Goal: Book appointment/travel/reservation

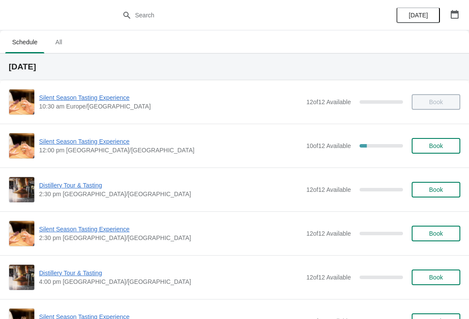
scroll to position [15, 0]
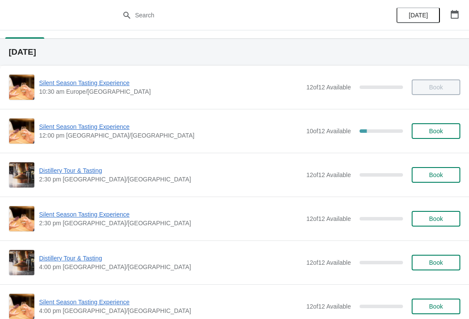
click at [439, 132] on span "Book" at bounding box center [436, 131] width 14 height 7
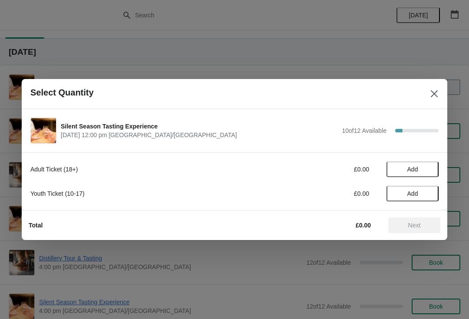
click at [417, 172] on span "Add" at bounding box center [413, 169] width 11 height 7
click at [437, 170] on div "1" at bounding box center [413, 169] width 52 height 9
click at [420, 171] on div "1" at bounding box center [413, 169] width 52 height 9
click at [426, 171] on icon at bounding box center [427, 169] width 9 height 9
click at [416, 227] on span "Next" at bounding box center [415, 225] width 13 height 7
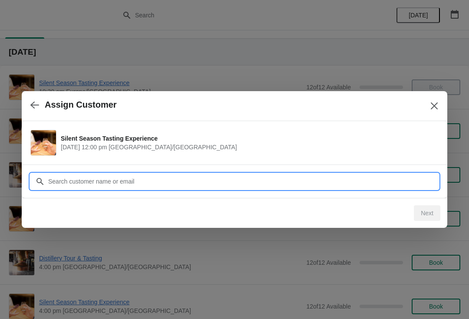
click at [96, 182] on input "Customer" at bounding box center [243, 182] width 391 height 16
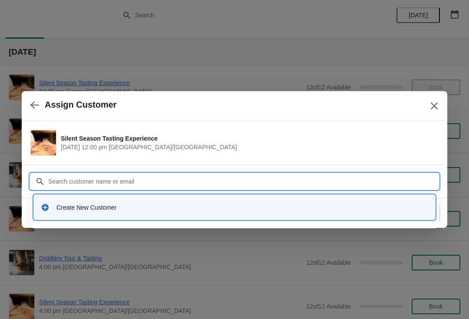
click at [70, 200] on div "Create New Customer" at bounding box center [234, 208] width 395 height 18
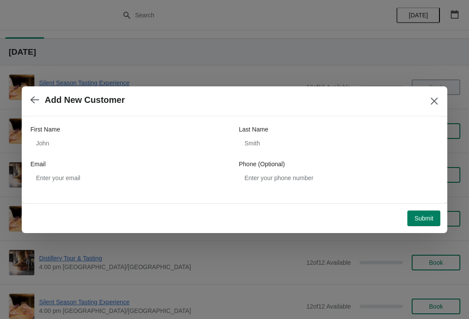
click at [427, 220] on span "Submit" at bounding box center [424, 218] width 19 height 7
click at [428, 96] on button "Close" at bounding box center [435, 101] width 16 height 16
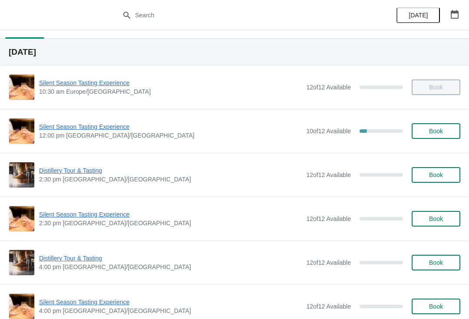
click at [436, 138] on button "Book" at bounding box center [436, 131] width 49 height 16
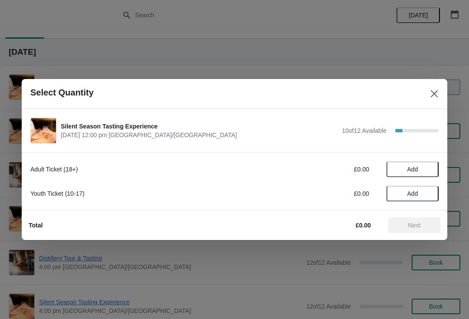
click at [420, 170] on span "Add" at bounding box center [413, 169] width 37 height 7
click at [426, 174] on icon at bounding box center [427, 169] width 9 height 9
click at [416, 225] on span "Next" at bounding box center [415, 225] width 13 height 7
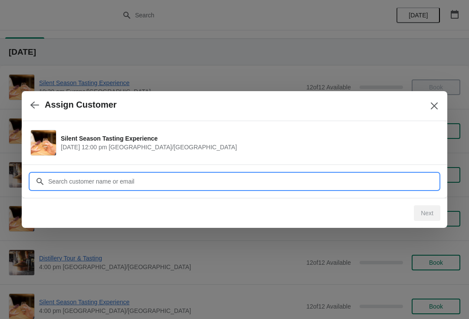
click at [106, 183] on input "Customer" at bounding box center [243, 182] width 391 height 16
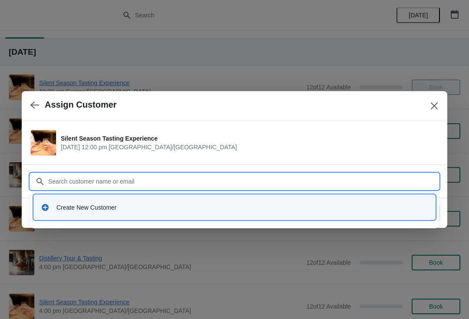
click at [53, 206] on div "Create New Customer" at bounding box center [235, 207] width 388 height 9
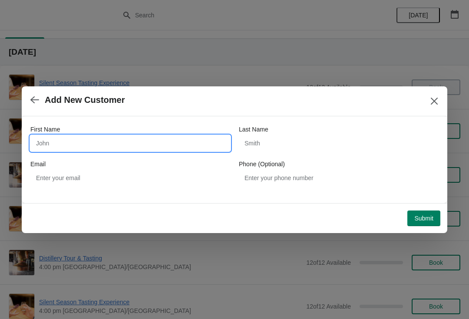
click at [83, 142] on input "First Name" at bounding box center [130, 144] width 200 height 16
type input "Keith"
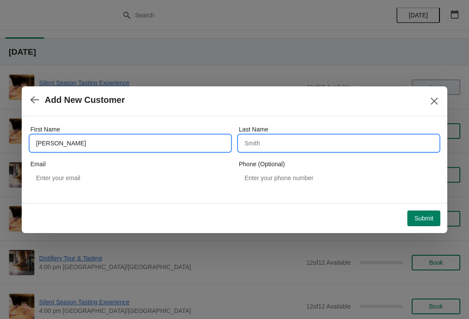
click at [269, 148] on input "Last Name" at bounding box center [339, 144] width 200 height 16
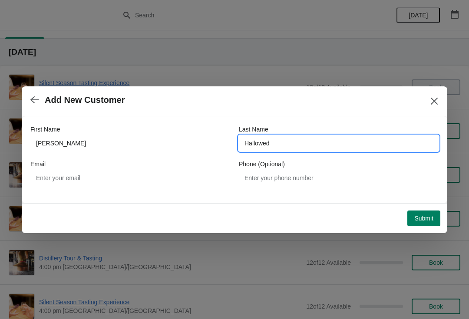
click at [317, 139] on input "Hallowed" at bounding box center [339, 144] width 200 height 16
click at [307, 143] on input "Hallowed" at bounding box center [339, 144] width 200 height 16
type input "Halliwell"
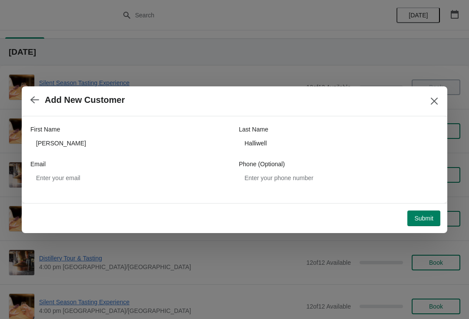
click at [437, 216] on button "Submit" at bounding box center [424, 219] width 33 height 16
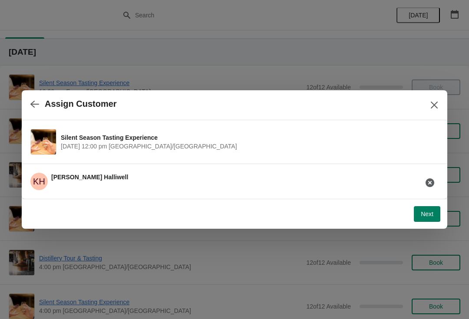
click at [435, 211] on button "Next" at bounding box center [427, 214] width 27 height 16
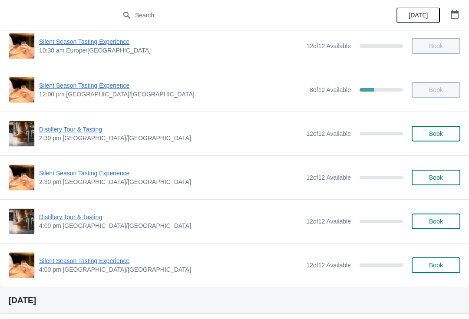
scroll to position [60, 0]
